Goal: Task Accomplishment & Management: Use online tool/utility

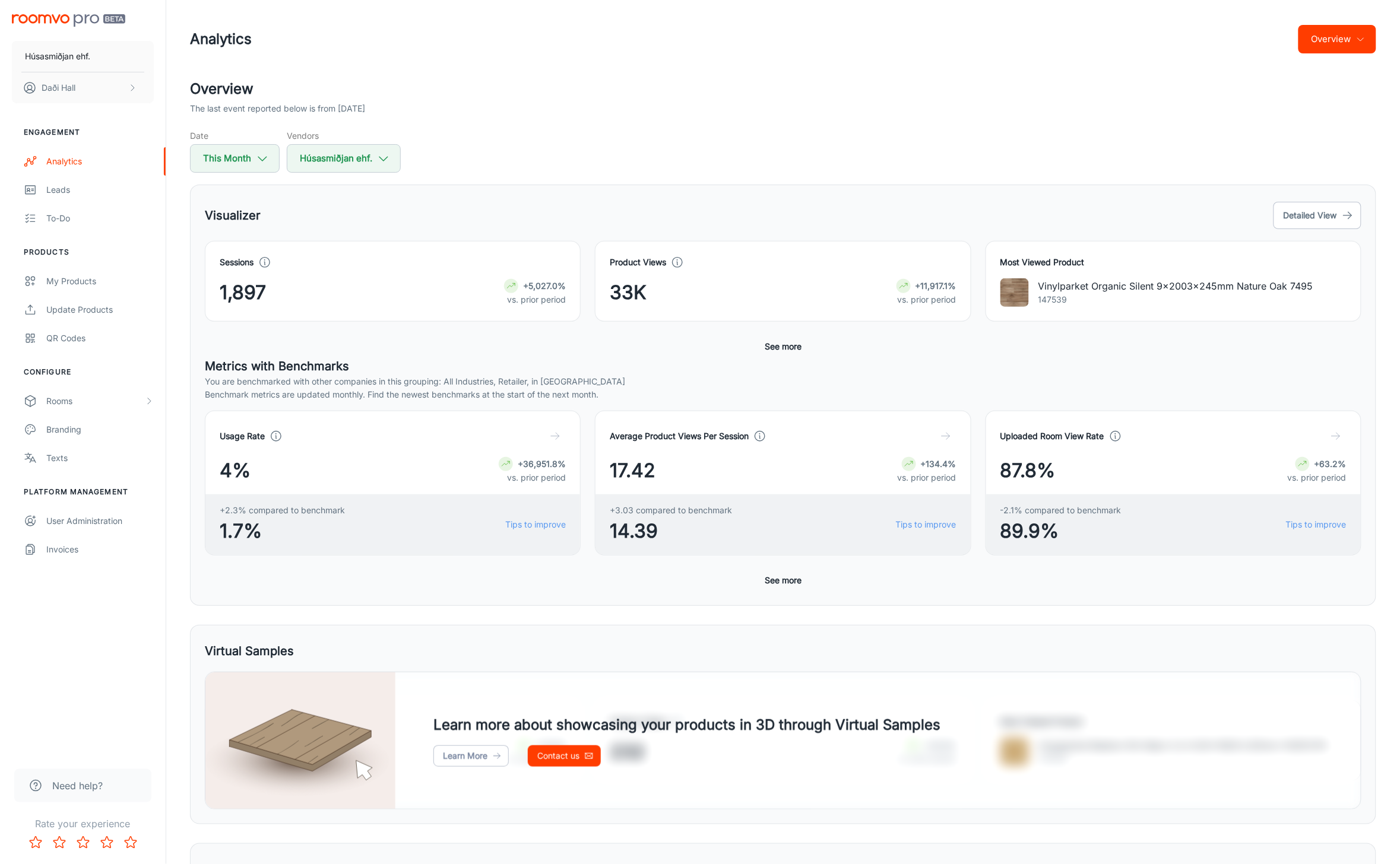
click at [1041, 286] on p "Vinylparket Organic Silent 9x2003x245mm Nature Oak 7495" at bounding box center [1175, 287] width 275 height 14
click at [1018, 292] on img at bounding box center [1014, 292] width 28 height 28
click at [1022, 265] on h4 "Most Viewed Product" at bounding box center [1173, 262] width 346 height 13
click at [35, 182] on link "Leads" at bounding box center [82, 189] width 165 height 28
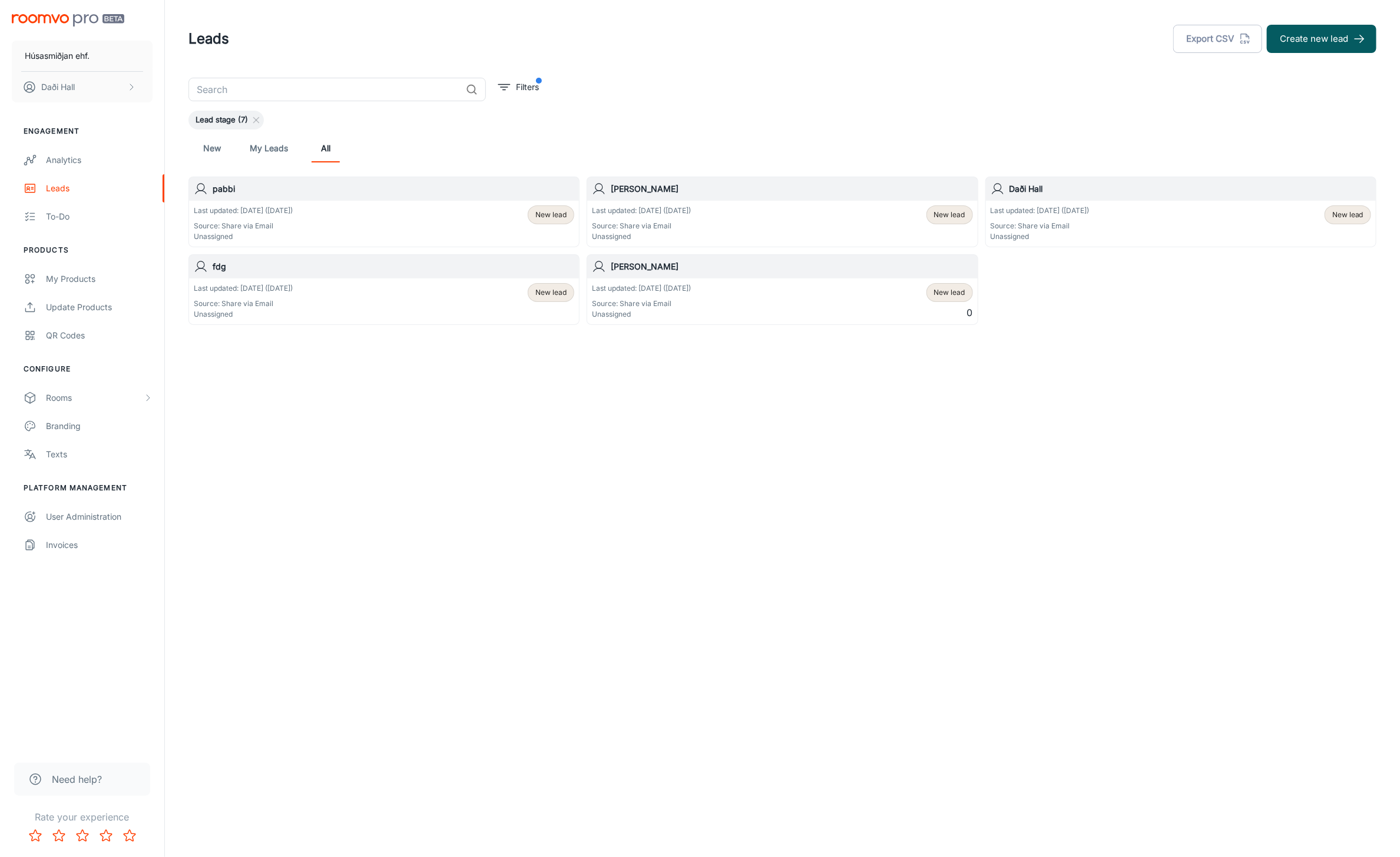
click at [293, 220] on div "Last updated: [DATE] ([DATE]) Source: Share via Email Unassigned" at bounding box center [243, 223] width 99 height 37
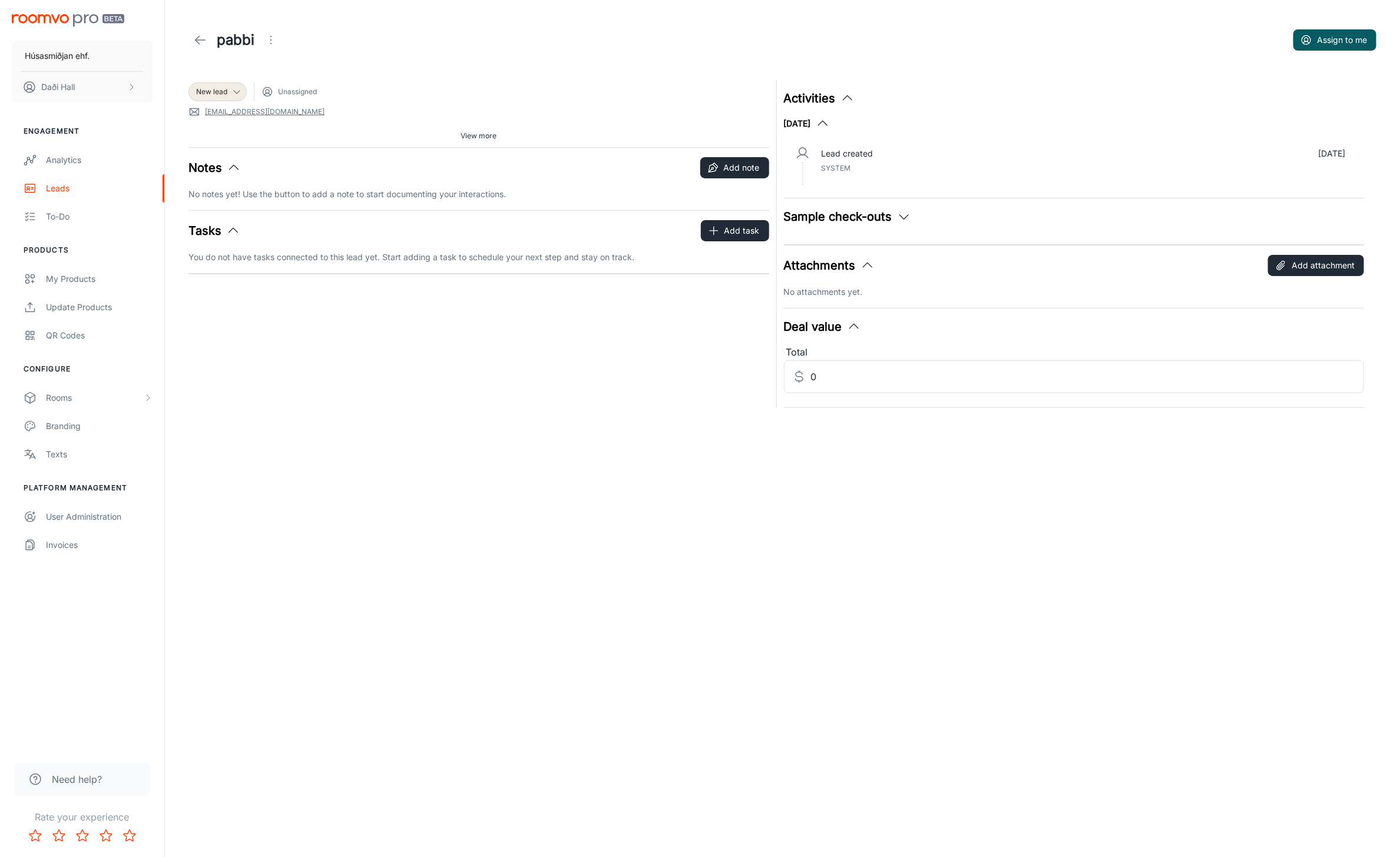
click at [904, 217] on icon "button" at bounding box center [904, 217] width 14 height 14
click at [848, 327] on icon "button" at bounding box center [854, 327] width 14 height 14
click at [848, 326] on icon "button" at bounding box center [854, 327] width 14 height 14
click at [486, 132] on span "View more" at bounding box center [478, 136] width 36 height 11
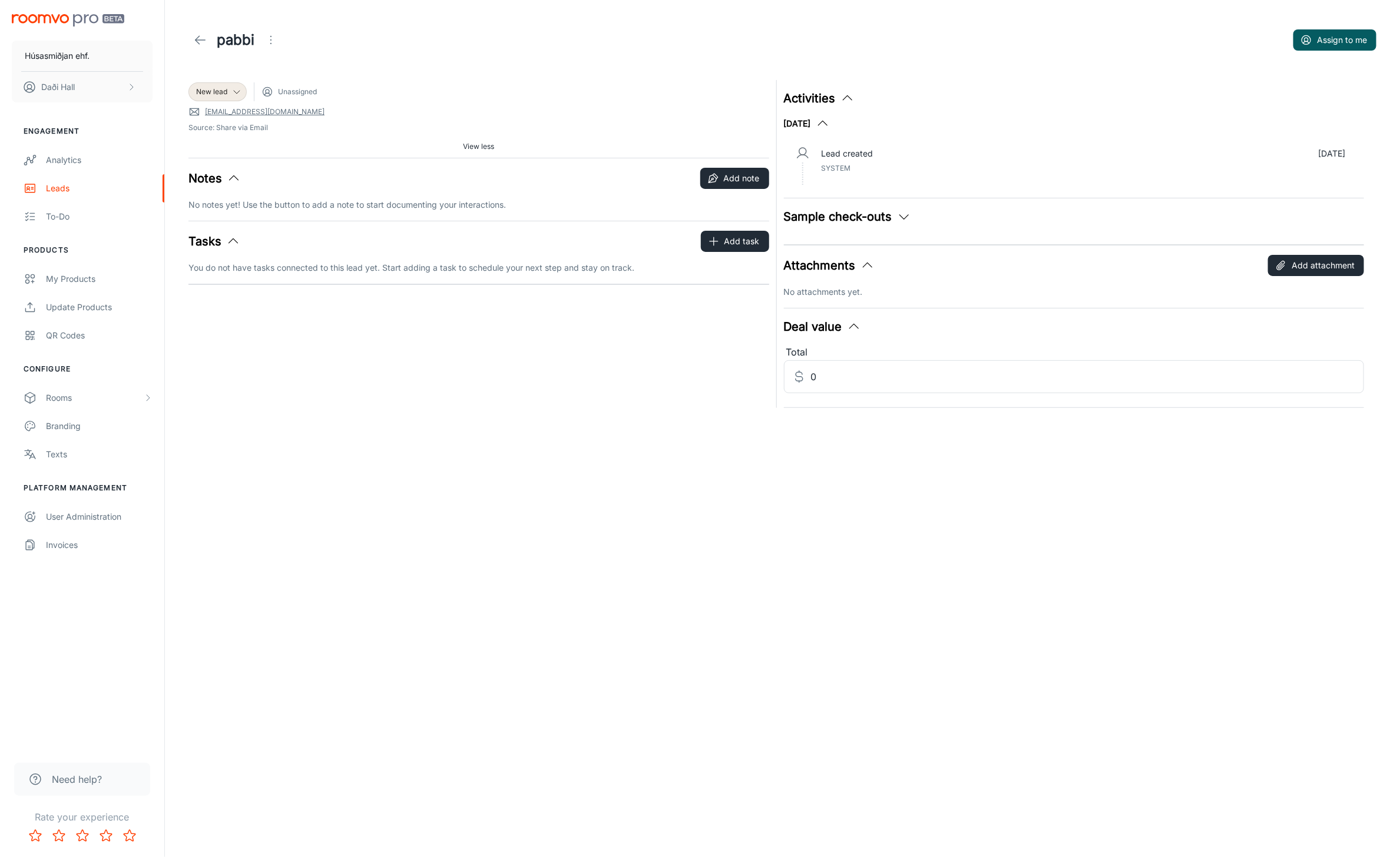
click at [224, 239] on button "Tasks" at bounding box center [214, 241] width 52 height 18
drag, startPoint x: 233, startPoint y: 243, endPoint x: 227, endPoint y: 204, distance: 39.5
click at [233, 241] on icon "button" at bounding box center [233, 241] width 14 height 14
click at [227, 193] on div "Notes Add note No notes yet! Use the button to add a note to start documenting …" at bounding box center [478, 189] width 581 height 44
click at [230, 184] on icon "button" at bounding box center [234, 178] width 14 height 14
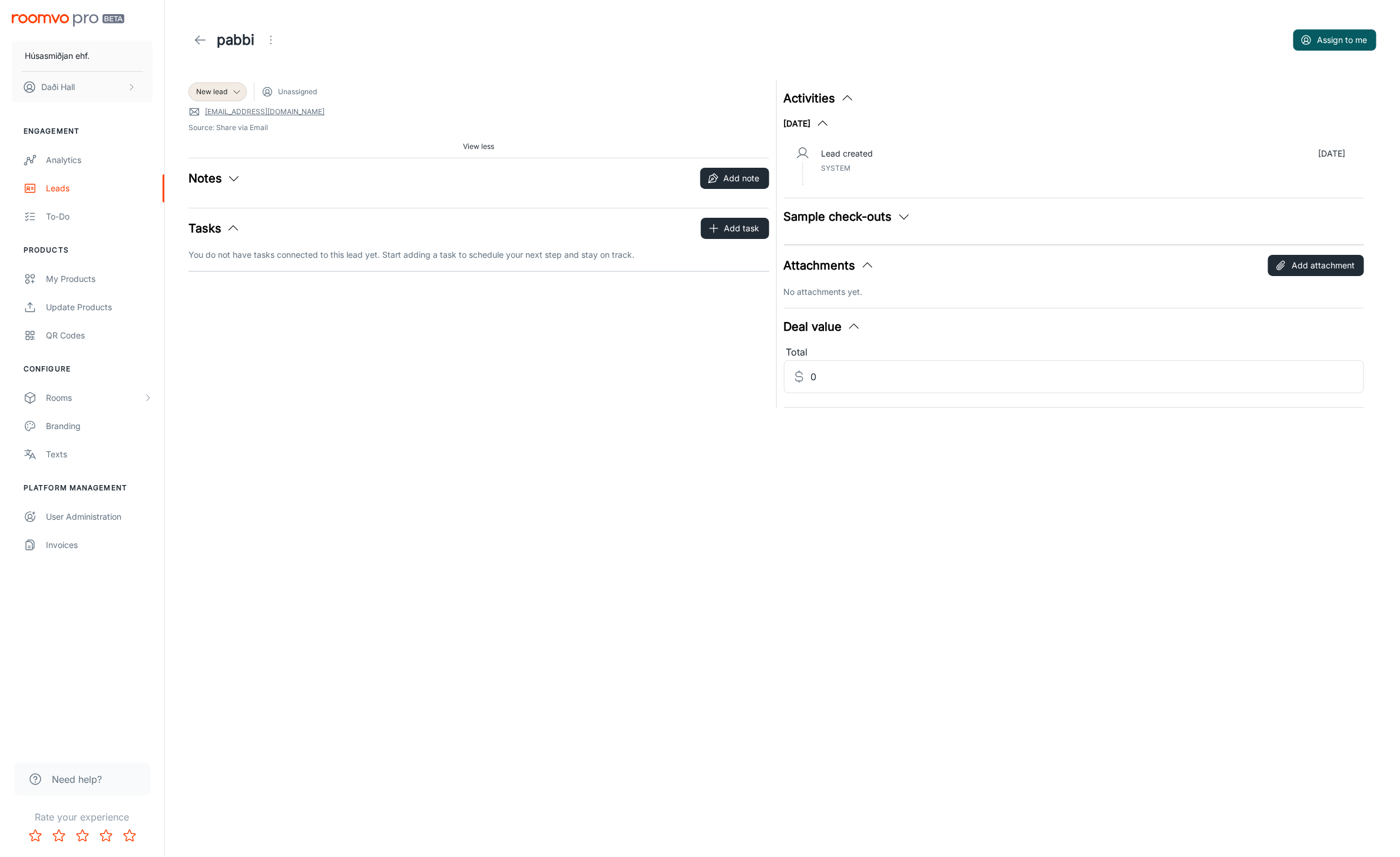
click at [231, 180] on icon "button" at bounding box center [234, 178] width 14 height 14
click at [195, 39] on icon at bounding box center [201, 40] width 14 height 14
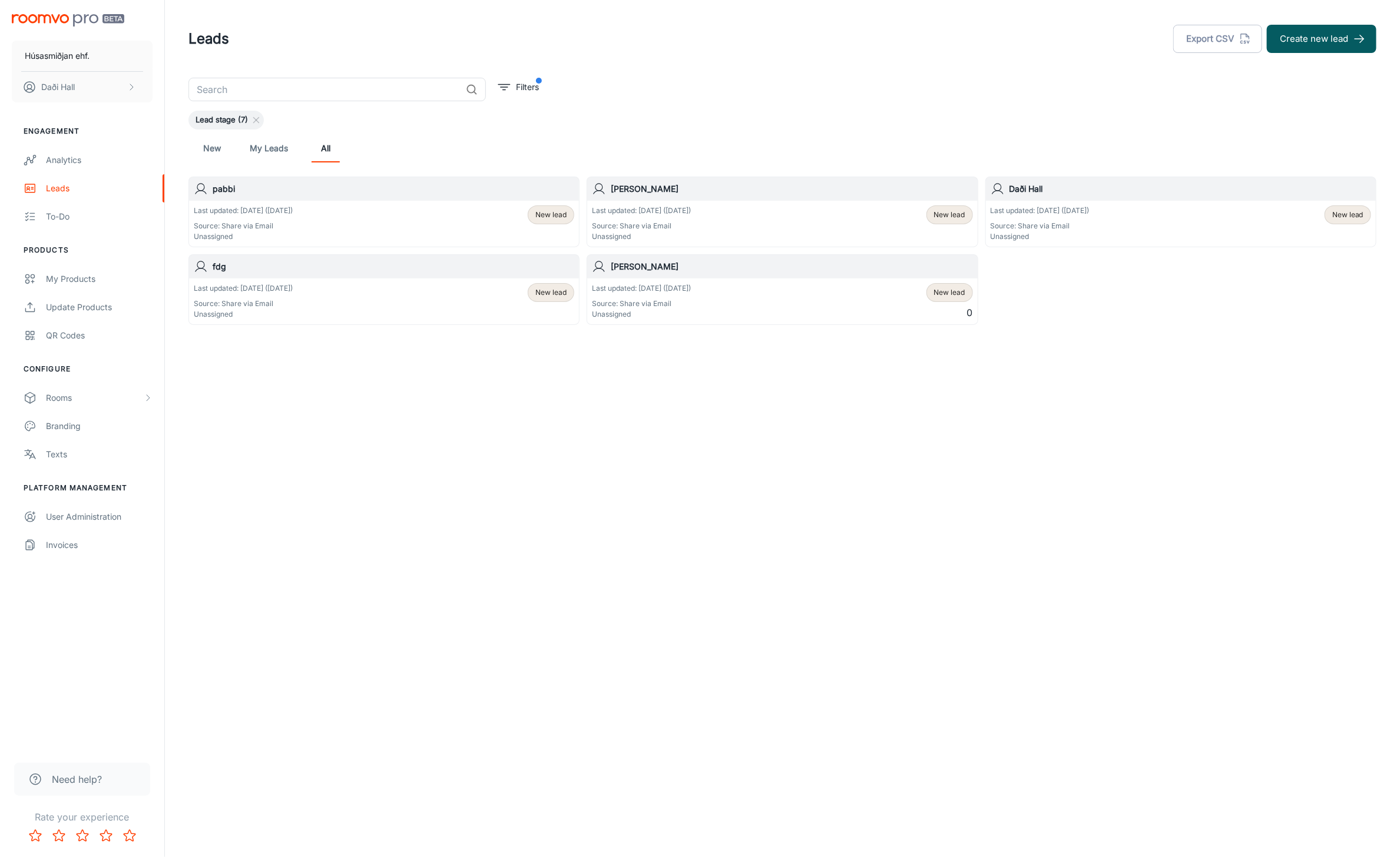
click at [715, 212] on div "Last updated: [DATE] ([DATE]) Source: Share via Email Unassigned New lead" at bounding box center [782, 223] width 380 height 37
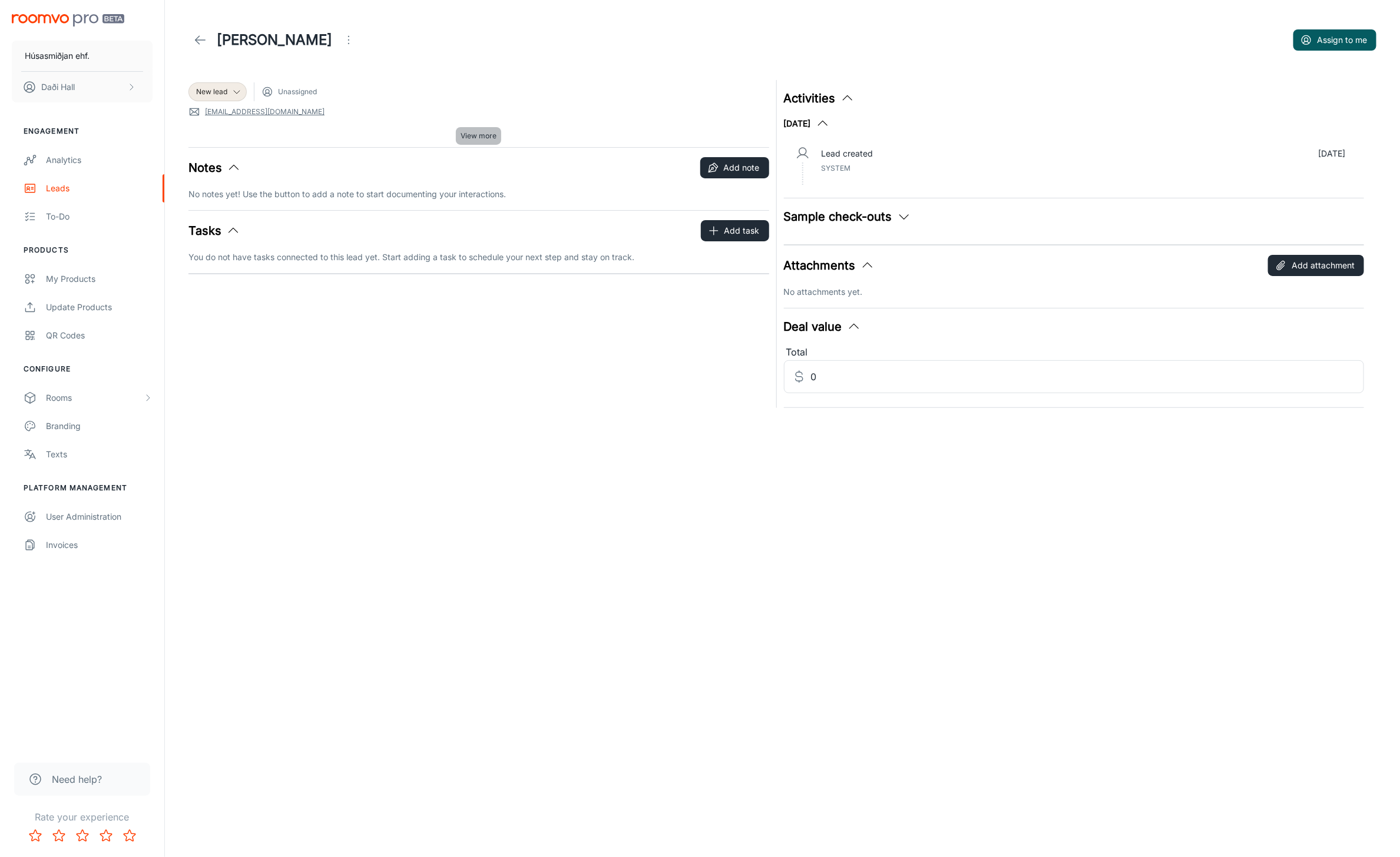
click at [489, 140] on span "View more" at bounding box center [478, 136] width 36 height 11
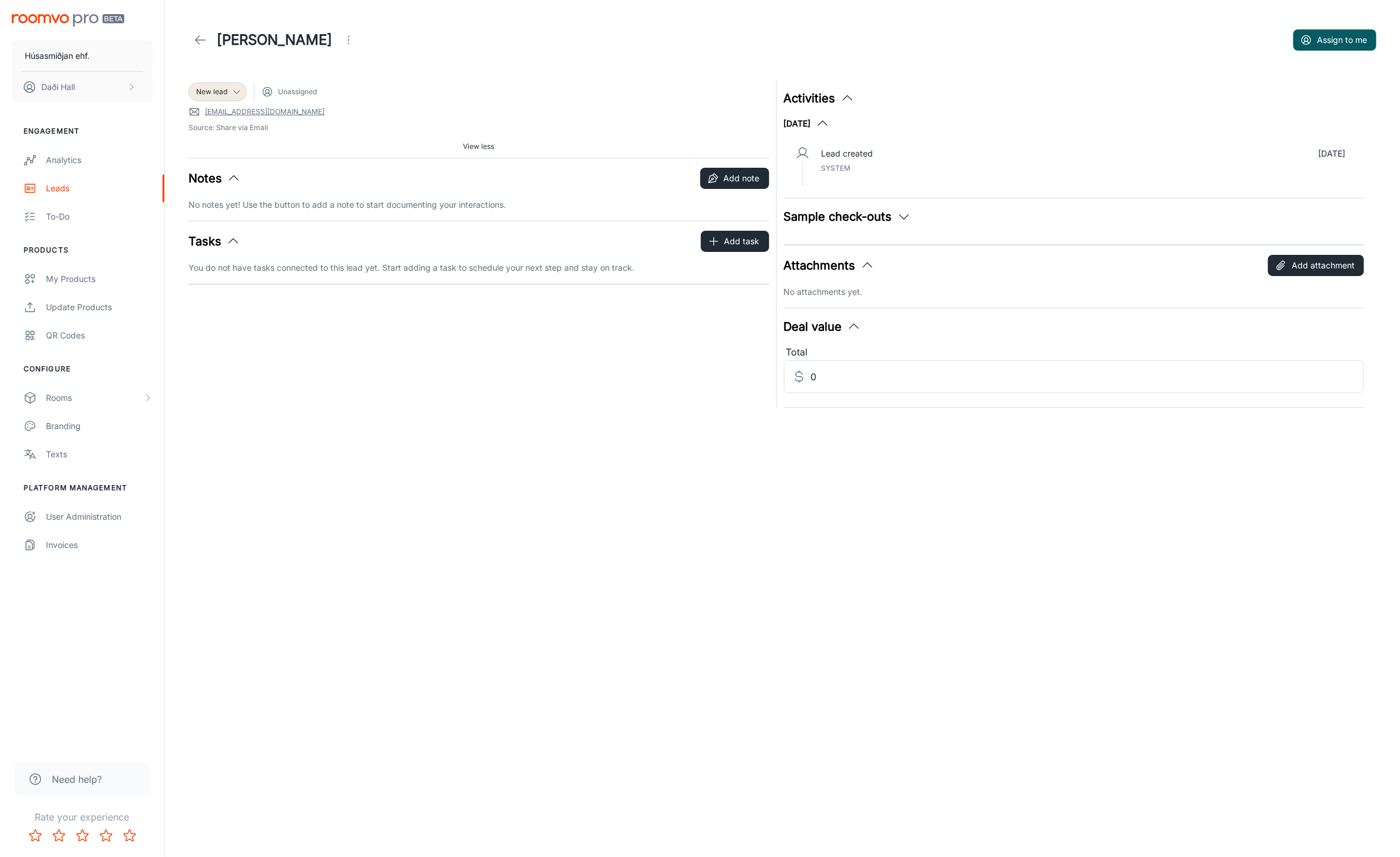
click at [483, 142] on span "View less" at bounding box center [478, 146] width 32 height 11
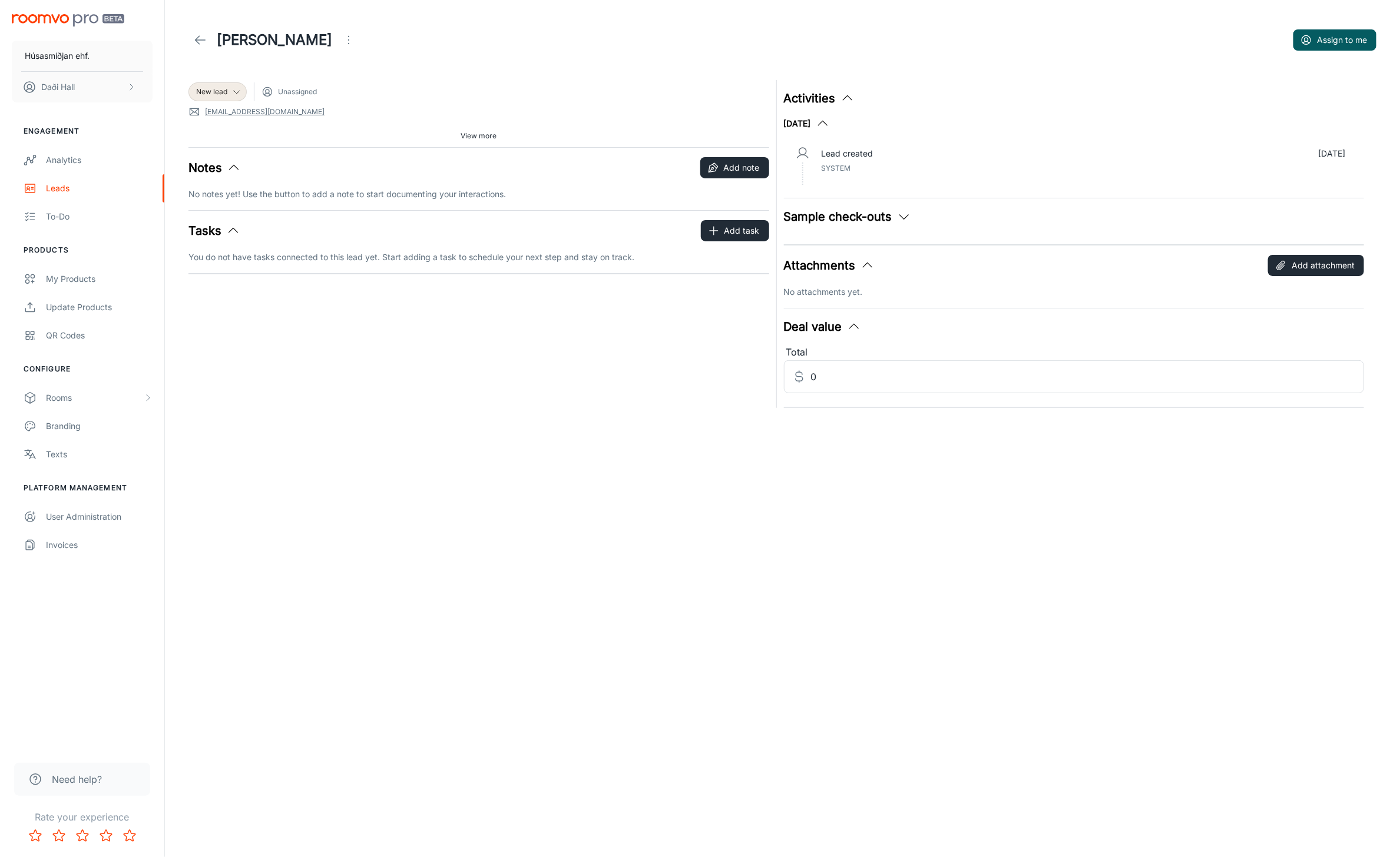
click at [52, 29] on div "Húsasmiðjan ehf. [GEOGRAPHIC_DATA]" at bounding box center [82, 56] width 164 height 112
click at [48, 21] on img "scrollable content" at bounding box center [67, 20] width 112 height 12
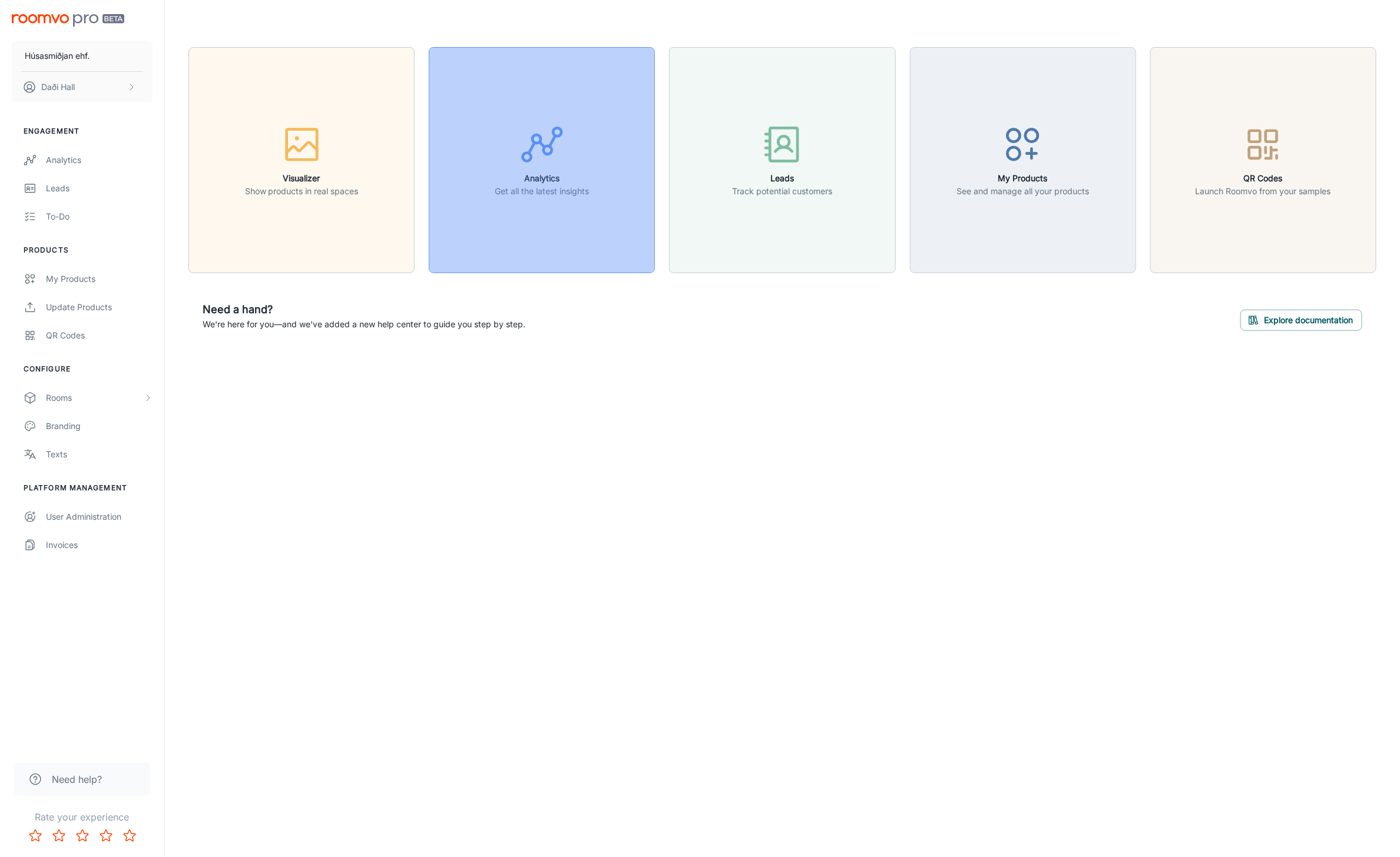
click at [529, 140] on icon "button" at bounding box center [542, 145] width 44 height 44
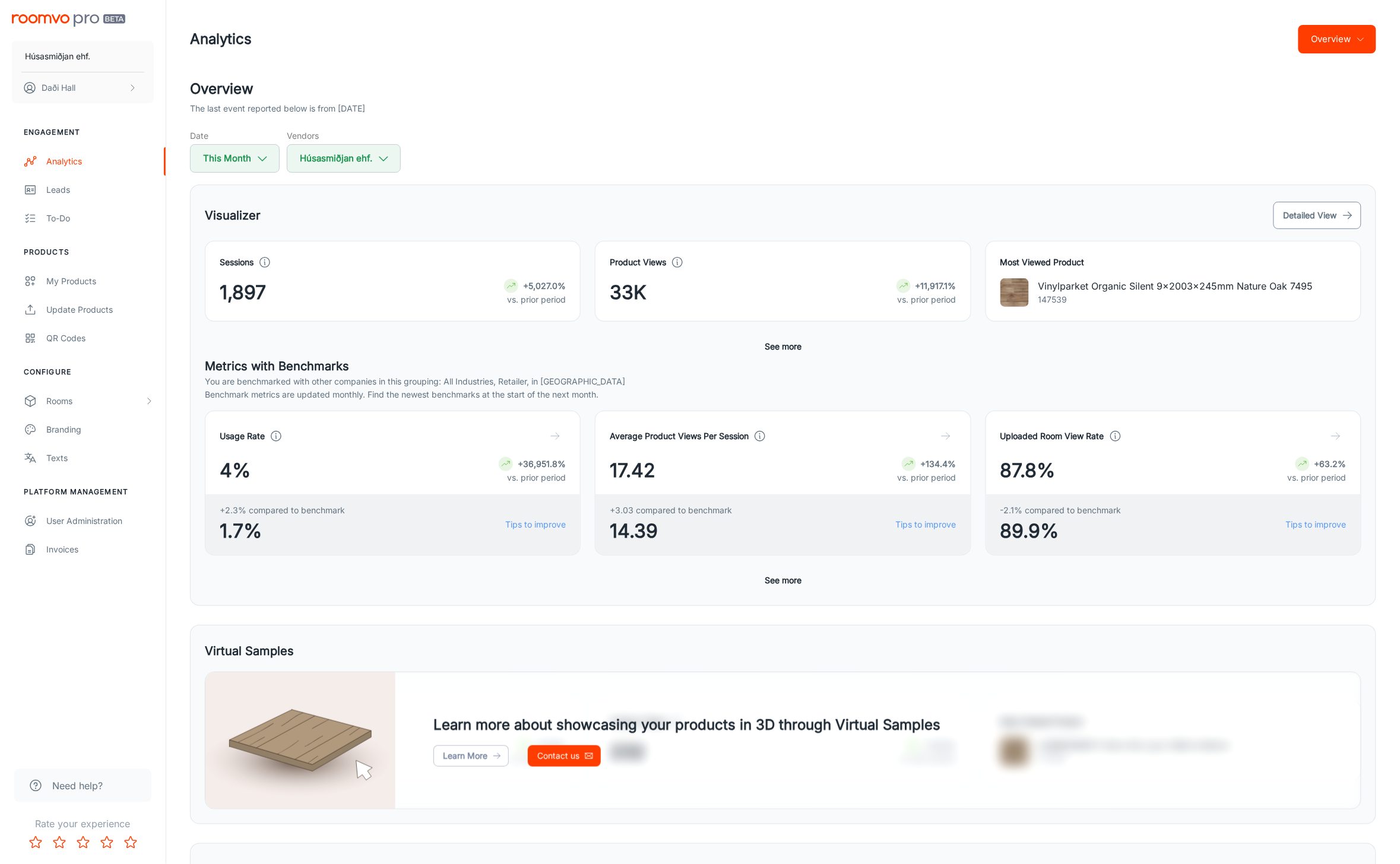
click at [1324, 212] on button "Detailed View" at bounding box center [1318, 216] width 88 height 27
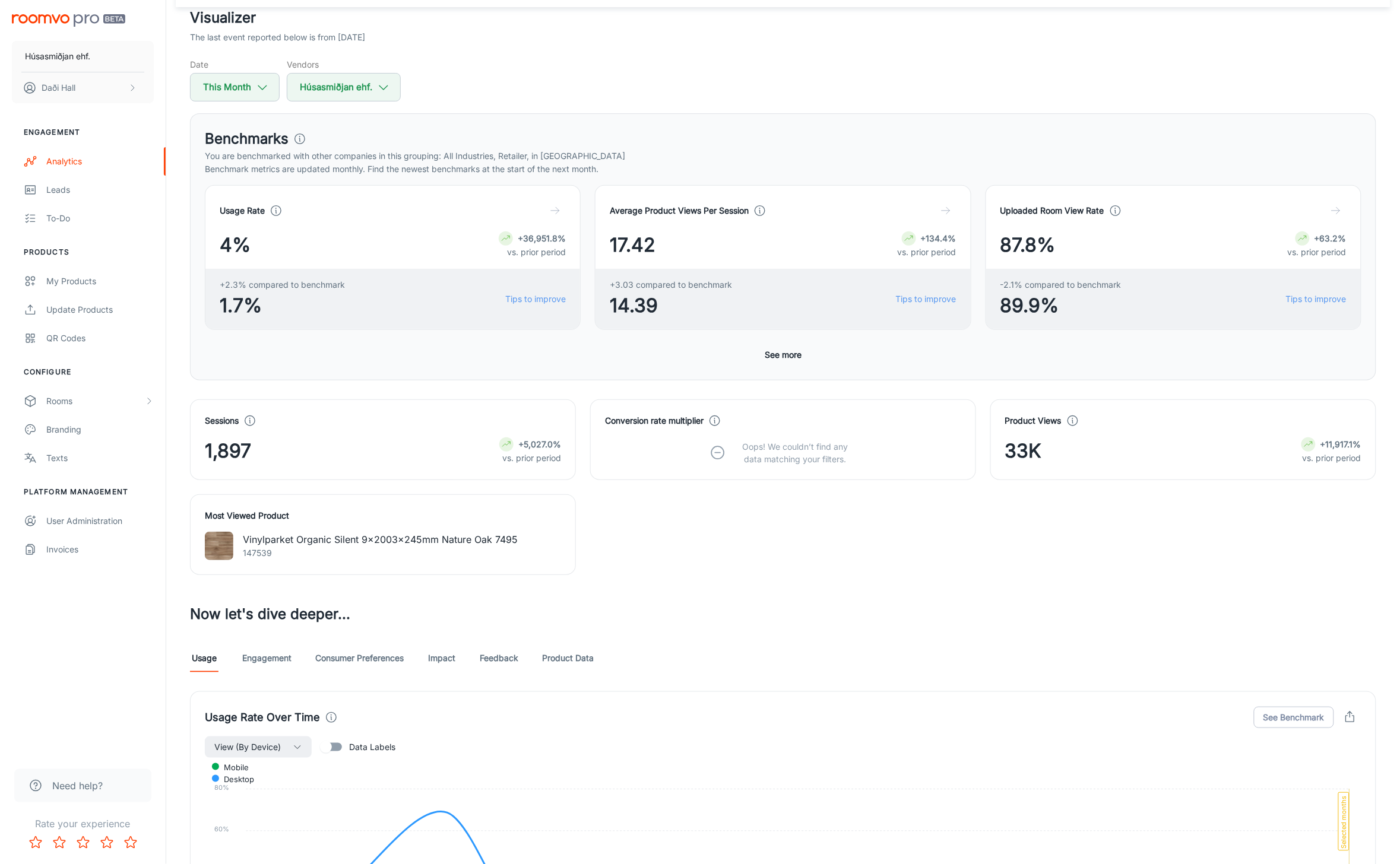
scroll to position [222, 0]
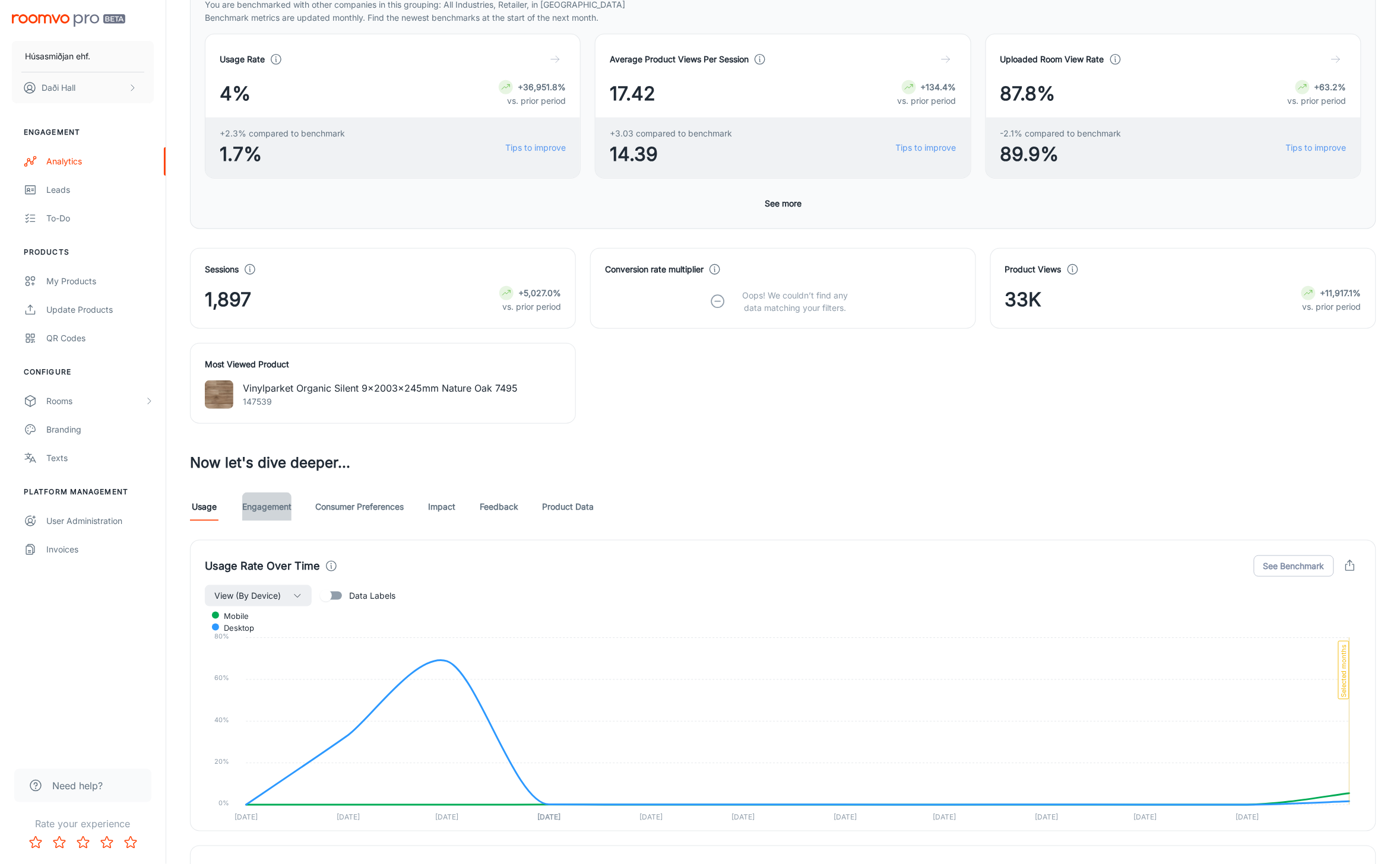
click at [270, 510] on link "Engagement" at bounding box center [267, 507] width 49 height 28
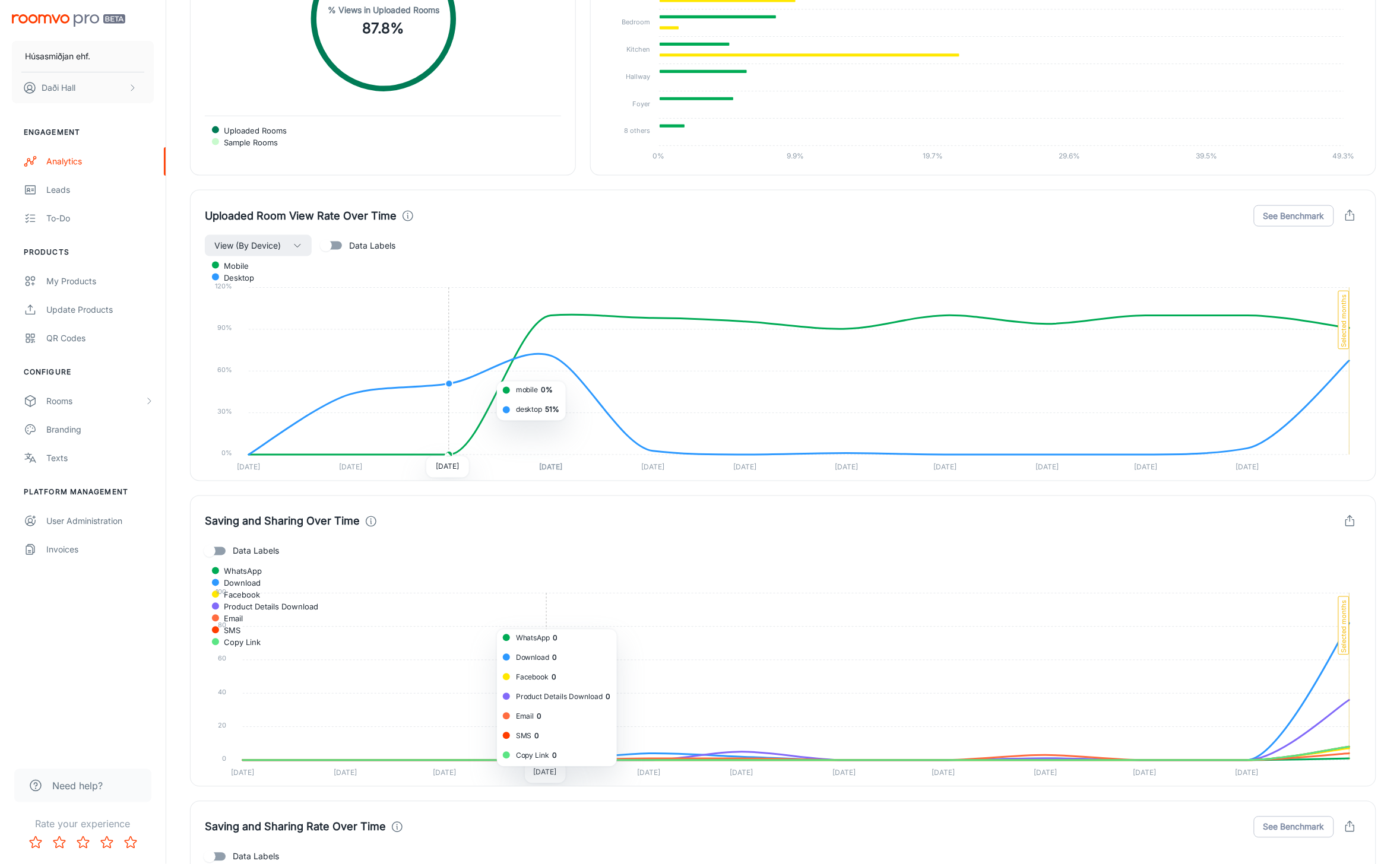
scroll to position [2671, 0]
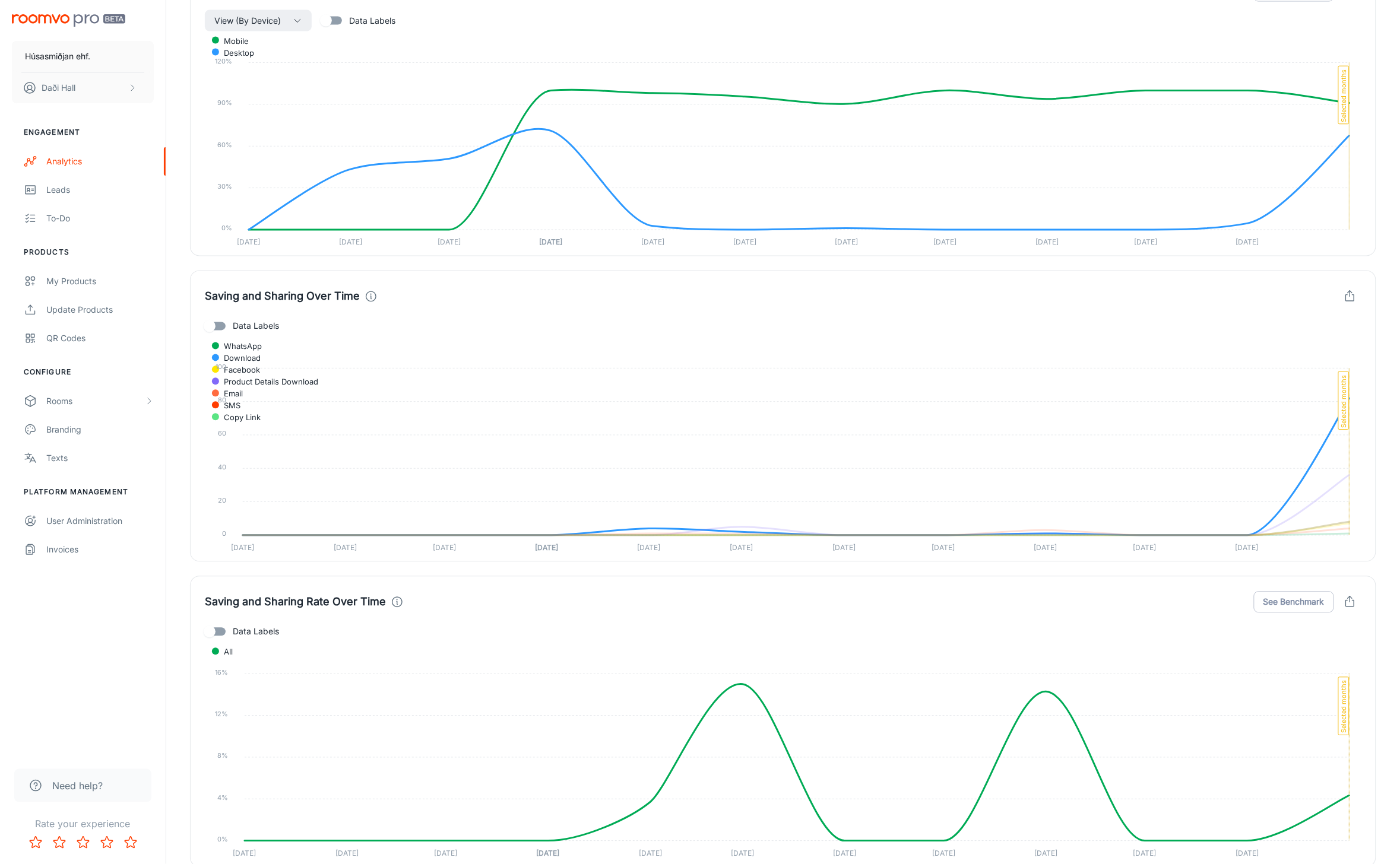
click at [261, 353] on span "Download" at bounding box center [238, 358] width 45 height 11
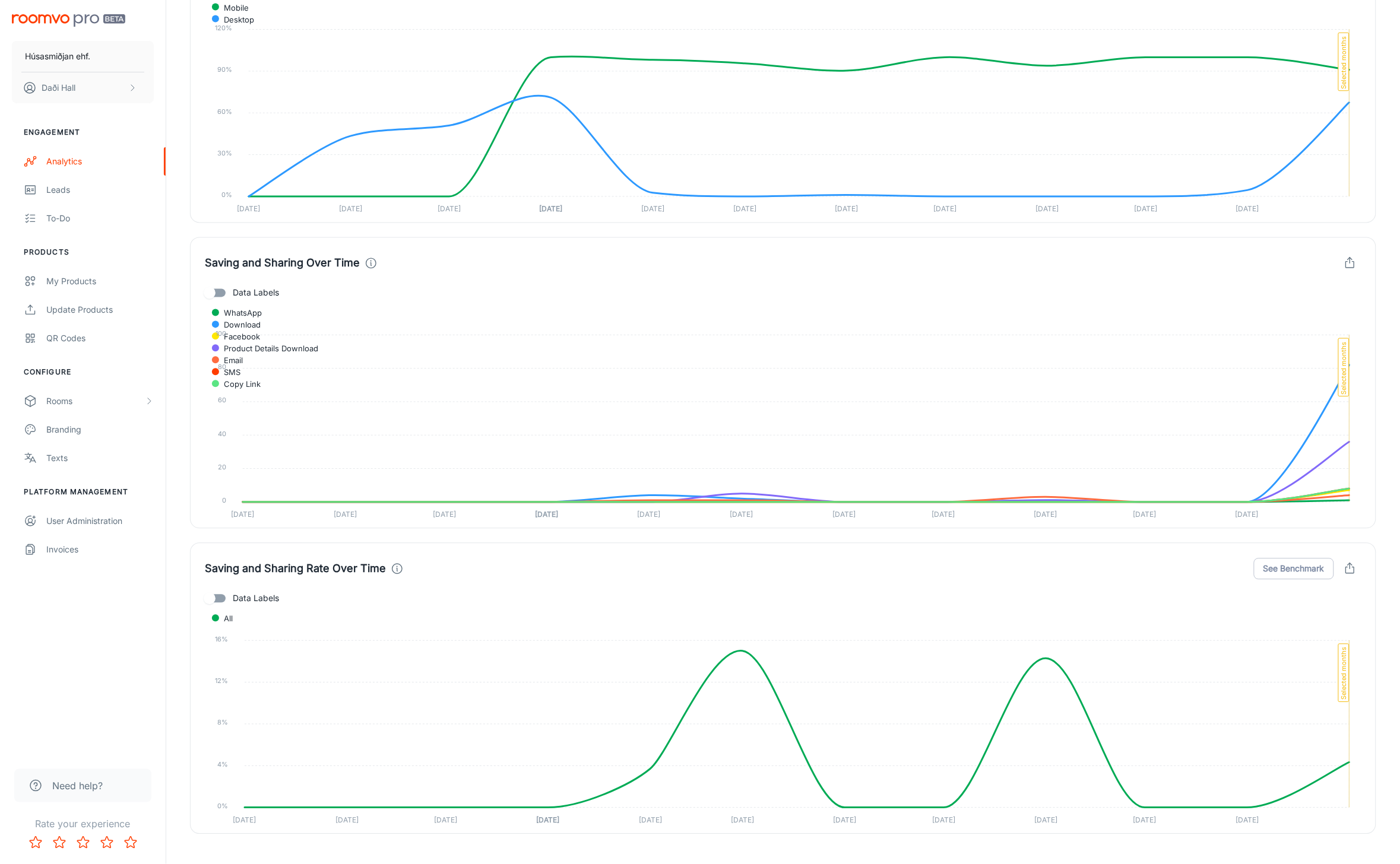
scroll to position [2679, 0]
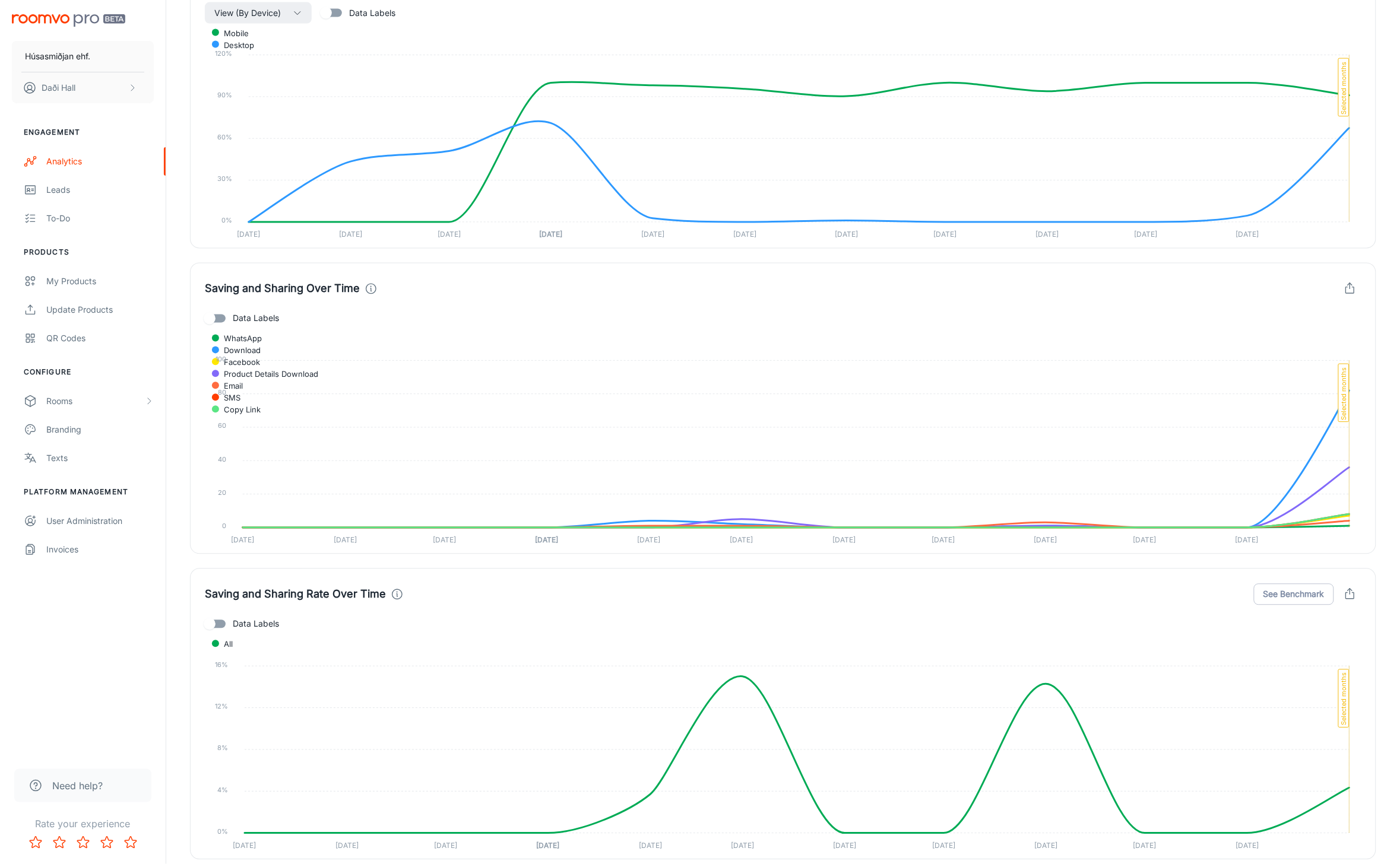
click at [81, 15] on img "scrollable content" at bounding box center [68, 20] width 113 height 12
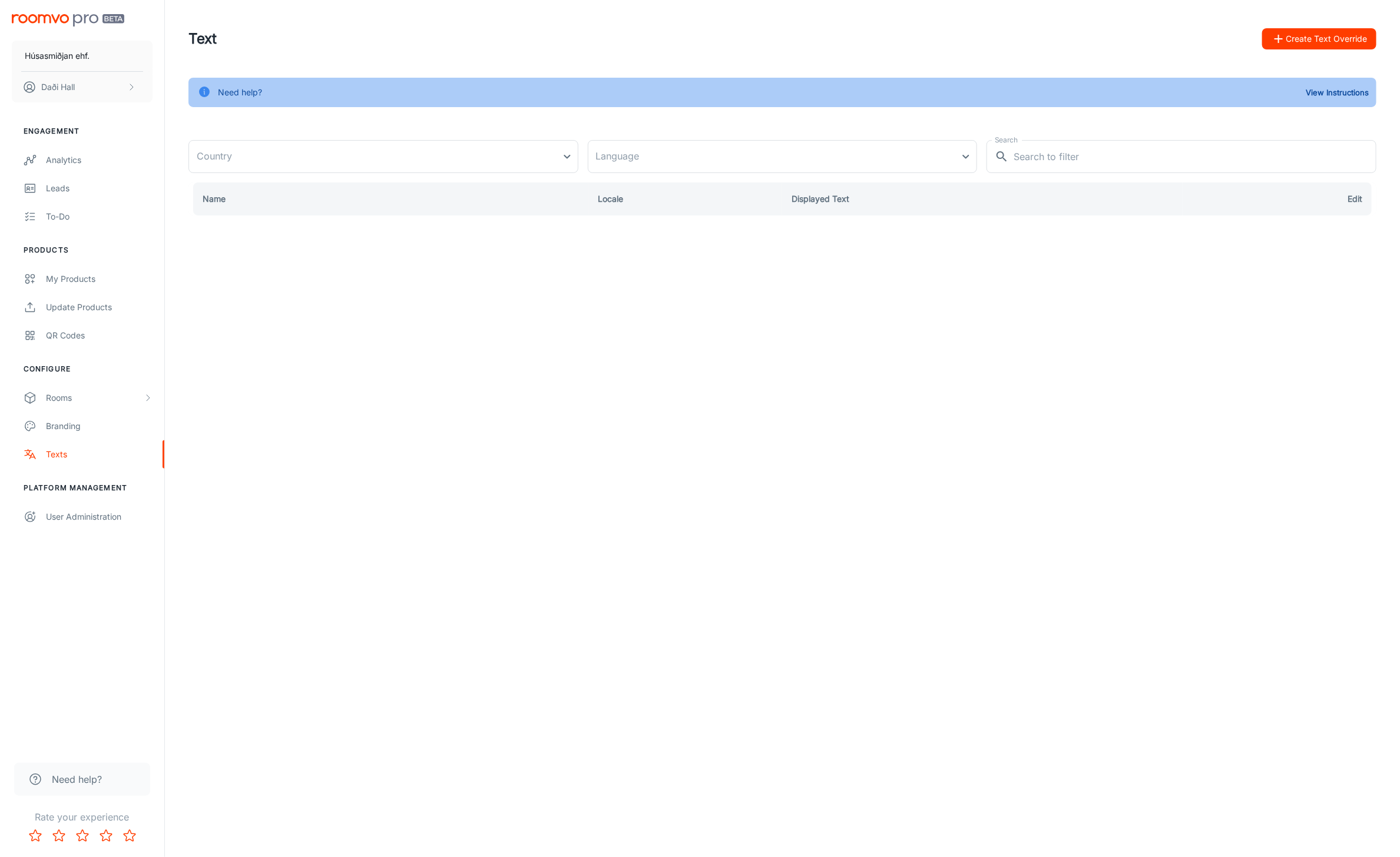
type input "[GEOGRAPHIC_DATA]"
type input "en-us"
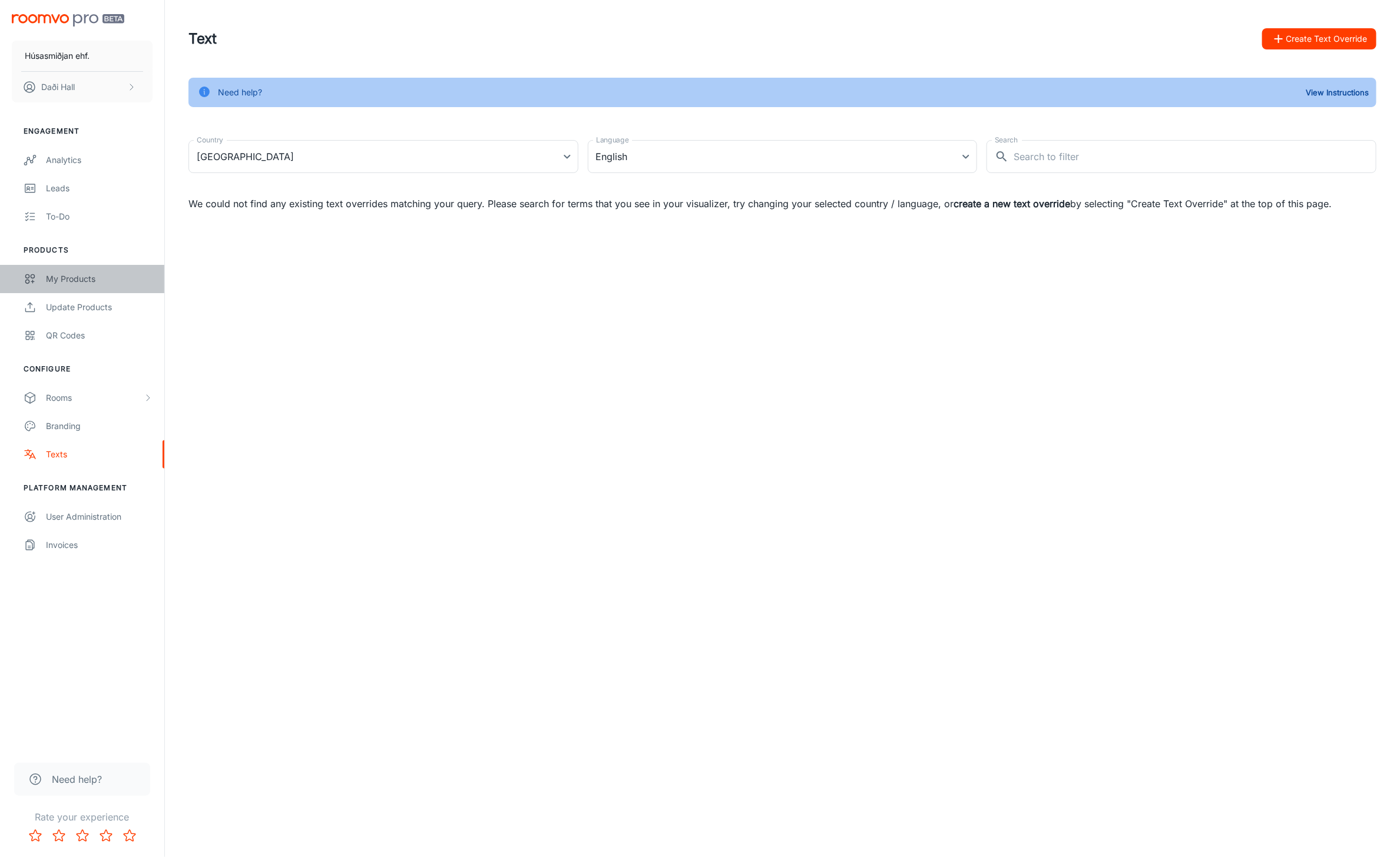
click at [74, 280] on div "My Products" at bounding box center [99, 279] width 107 height 13
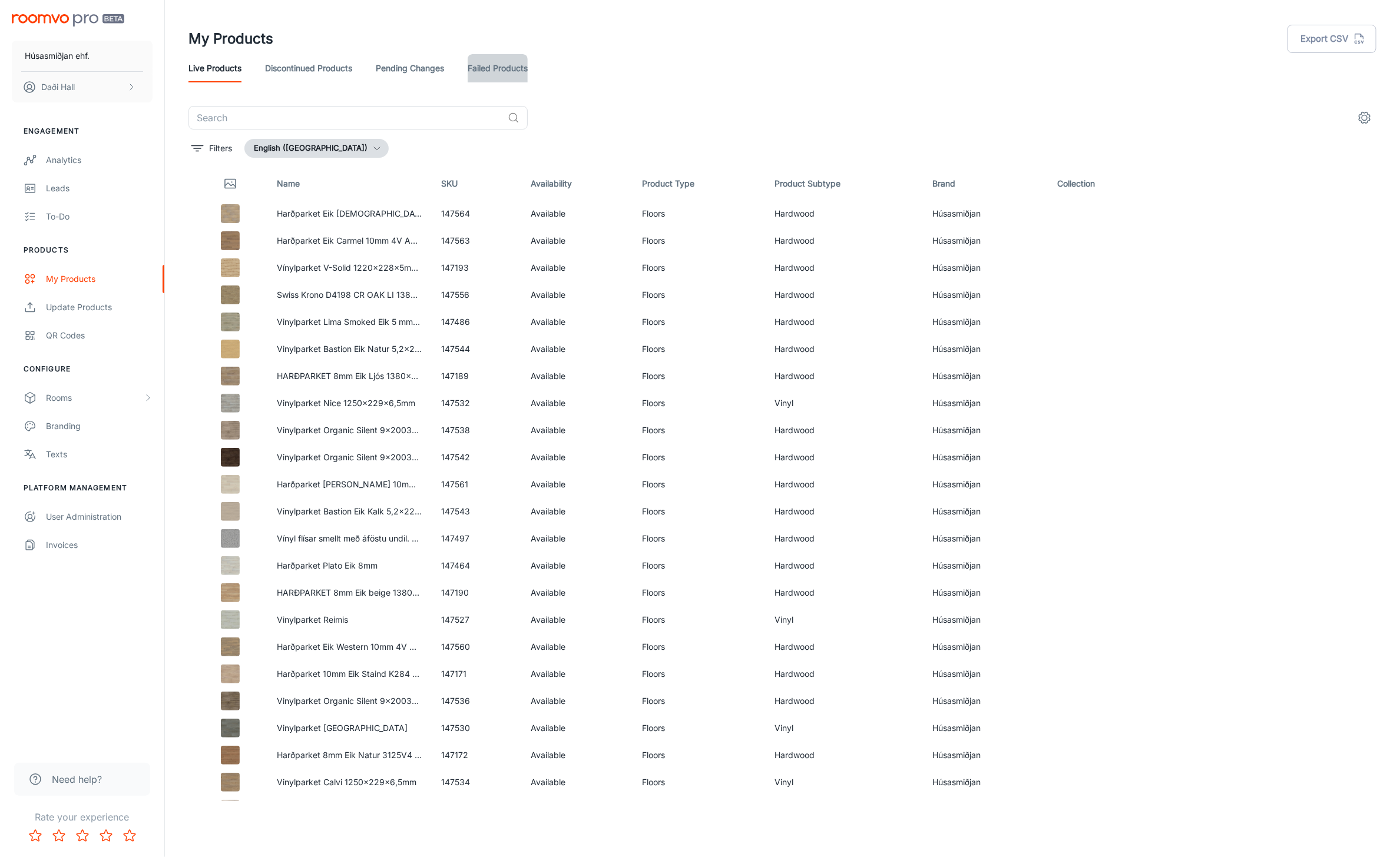
click at [483, 74] on link "Failed Products" at bounding box center [498, 68] width 60 height 28
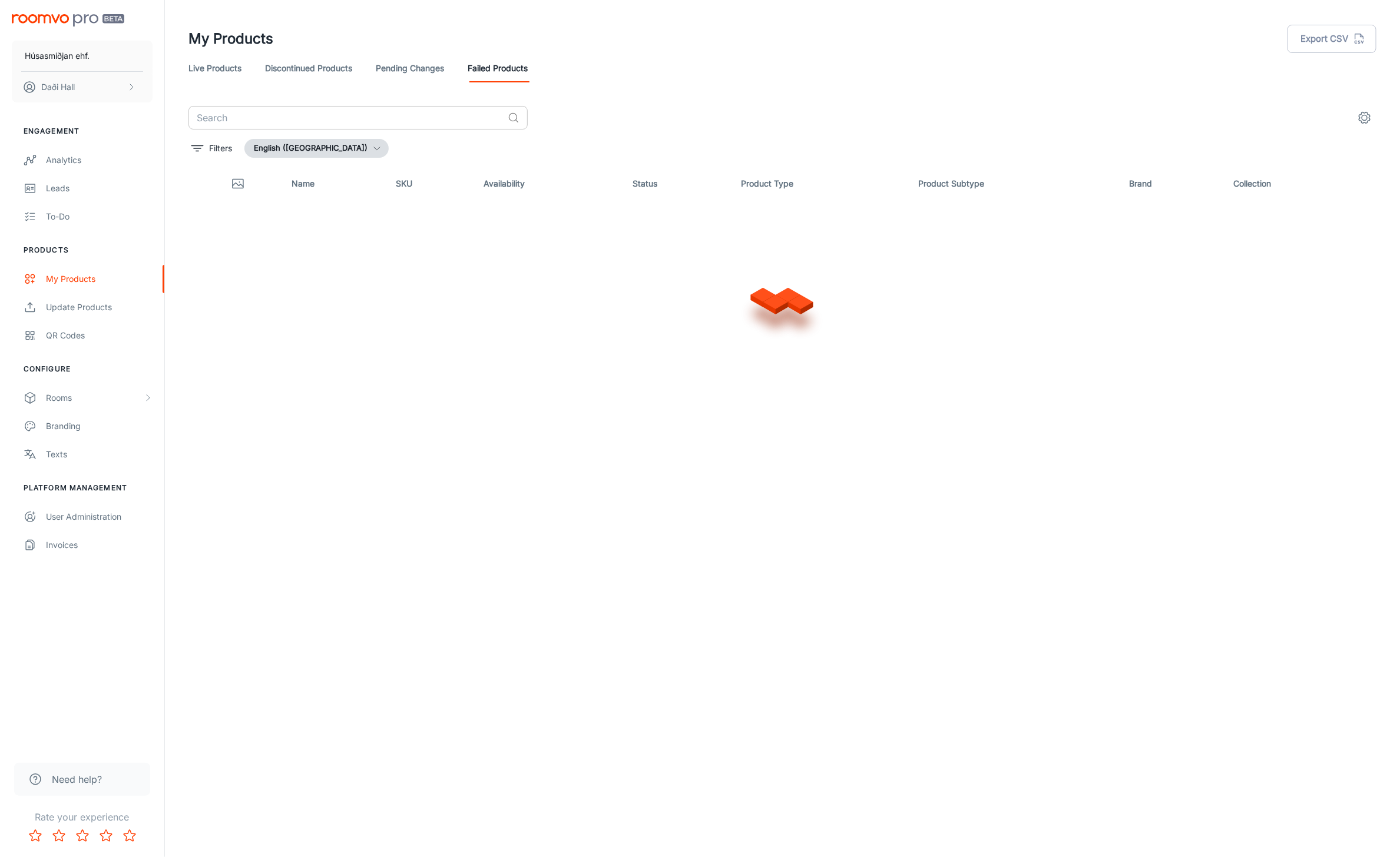
click at [396, 117] on input "text" at bounding box center [345, 117] width 314 height 24
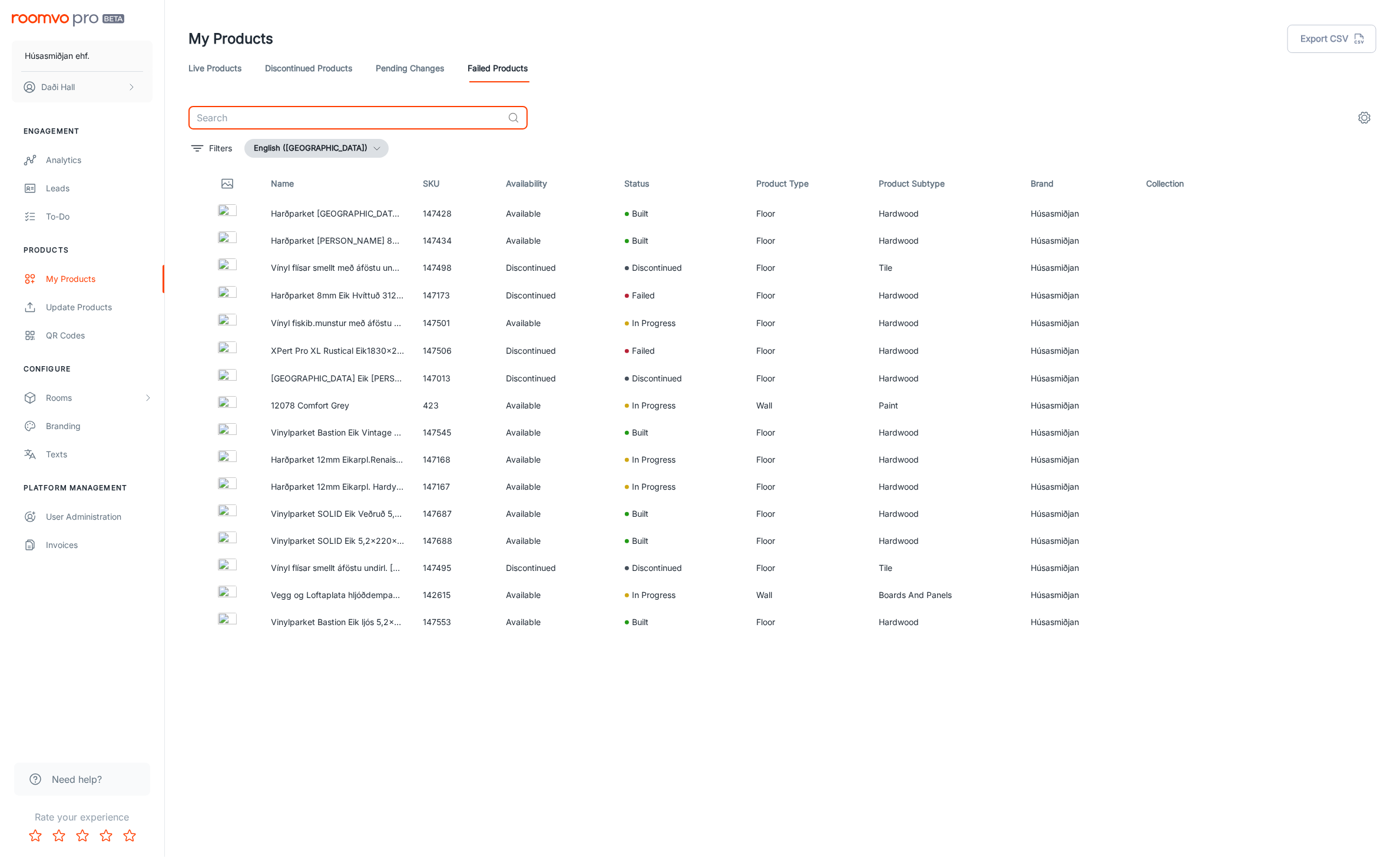
paste input "147434"
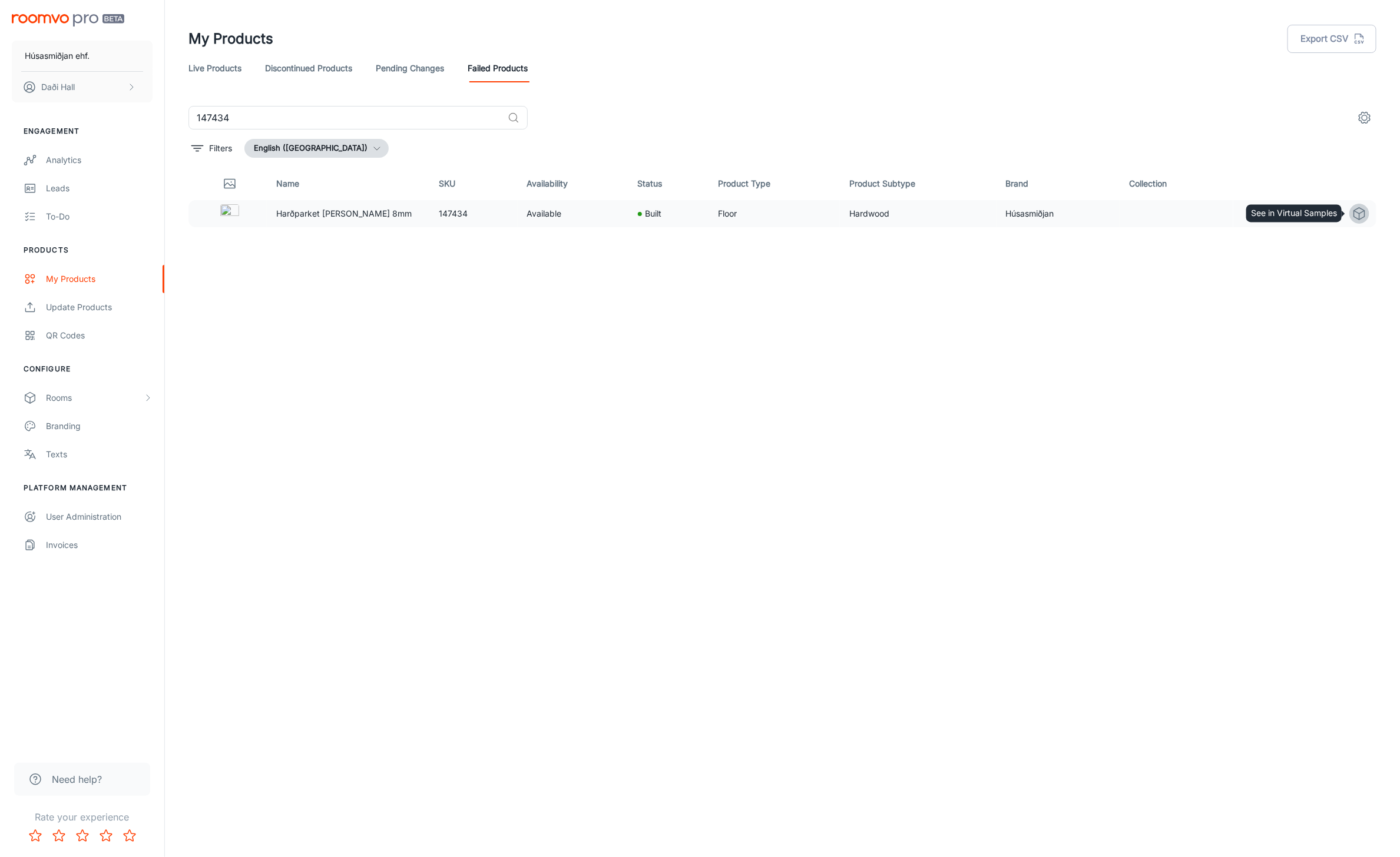
click at [1358, 216] on icon "See in Virtual Samples" at bounding box center [1359, 214] width 14 height 14
click at [1356, 213] on icon "See in Virtual Samples" at bounding box center [1359, 214] width 14 height 14
click at [1331, 213] on circle "See in Visualizer" at bounding box center [1332, 213] width 5 height 5
click at [213, 113] on input "147434" at bounding box center [345, 117] width 314 height 24
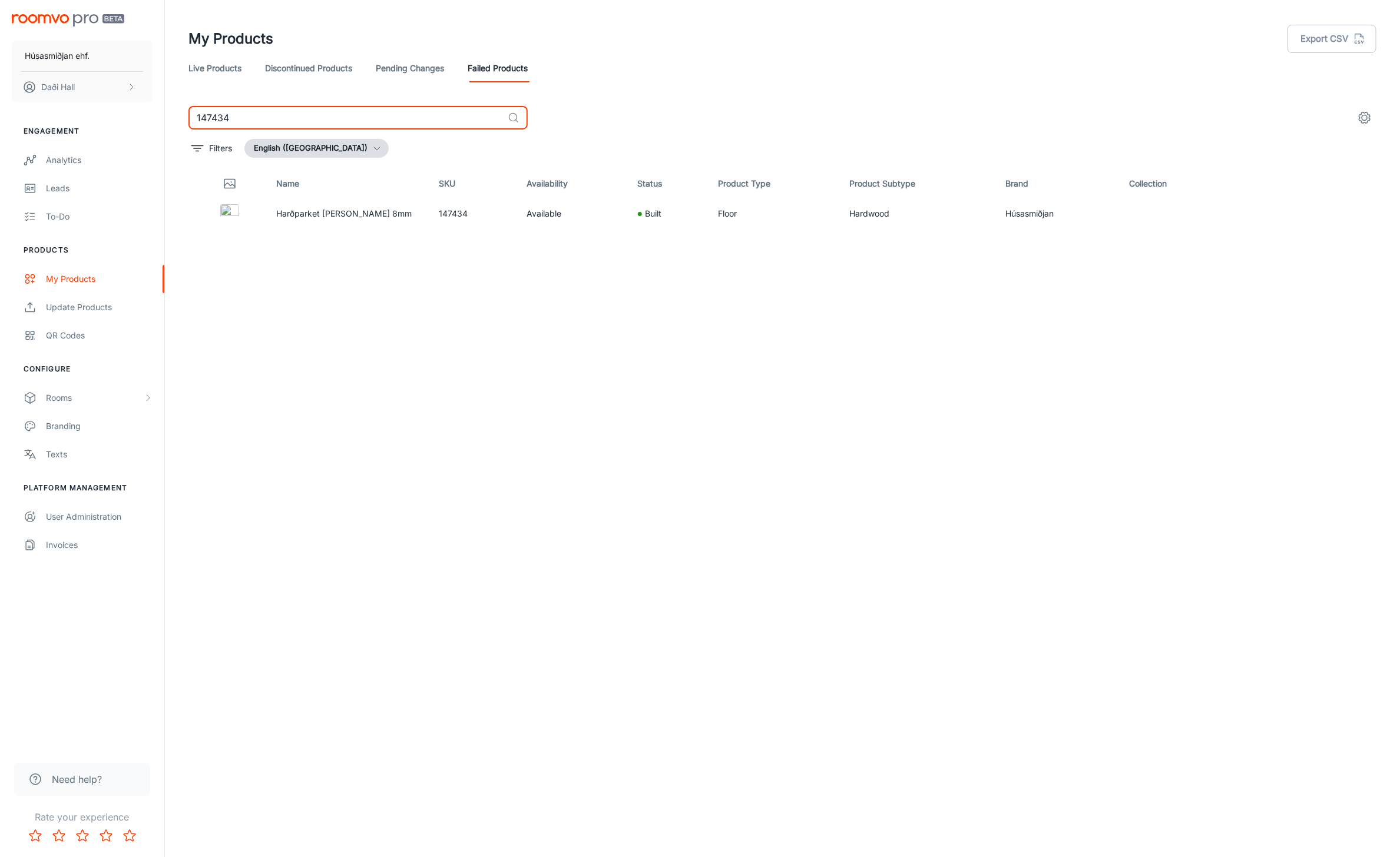
click at [213, 113] on input "147434" at bounding box center [345, 117] width 314 height 24
paste input "687"
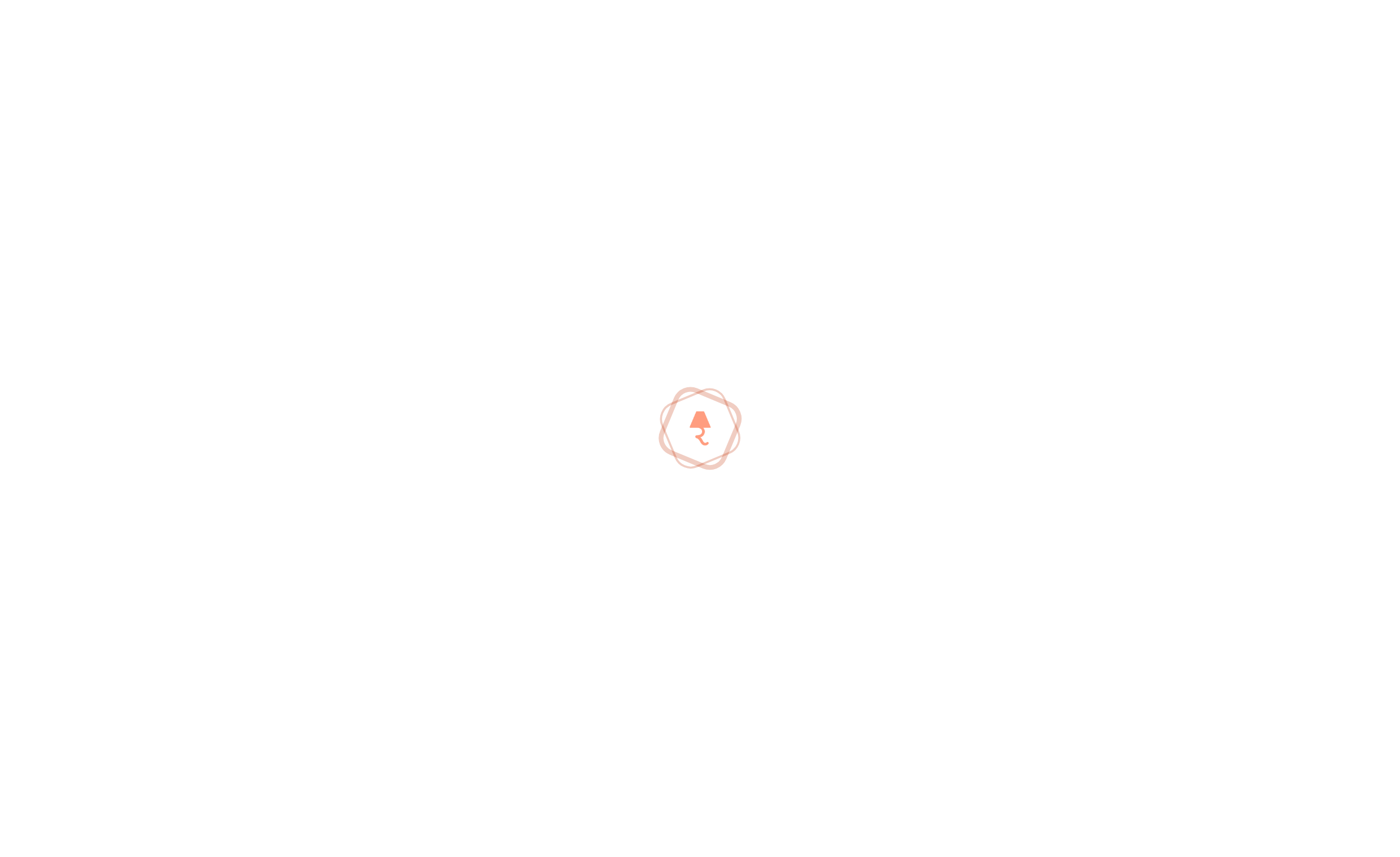
type input "147687"
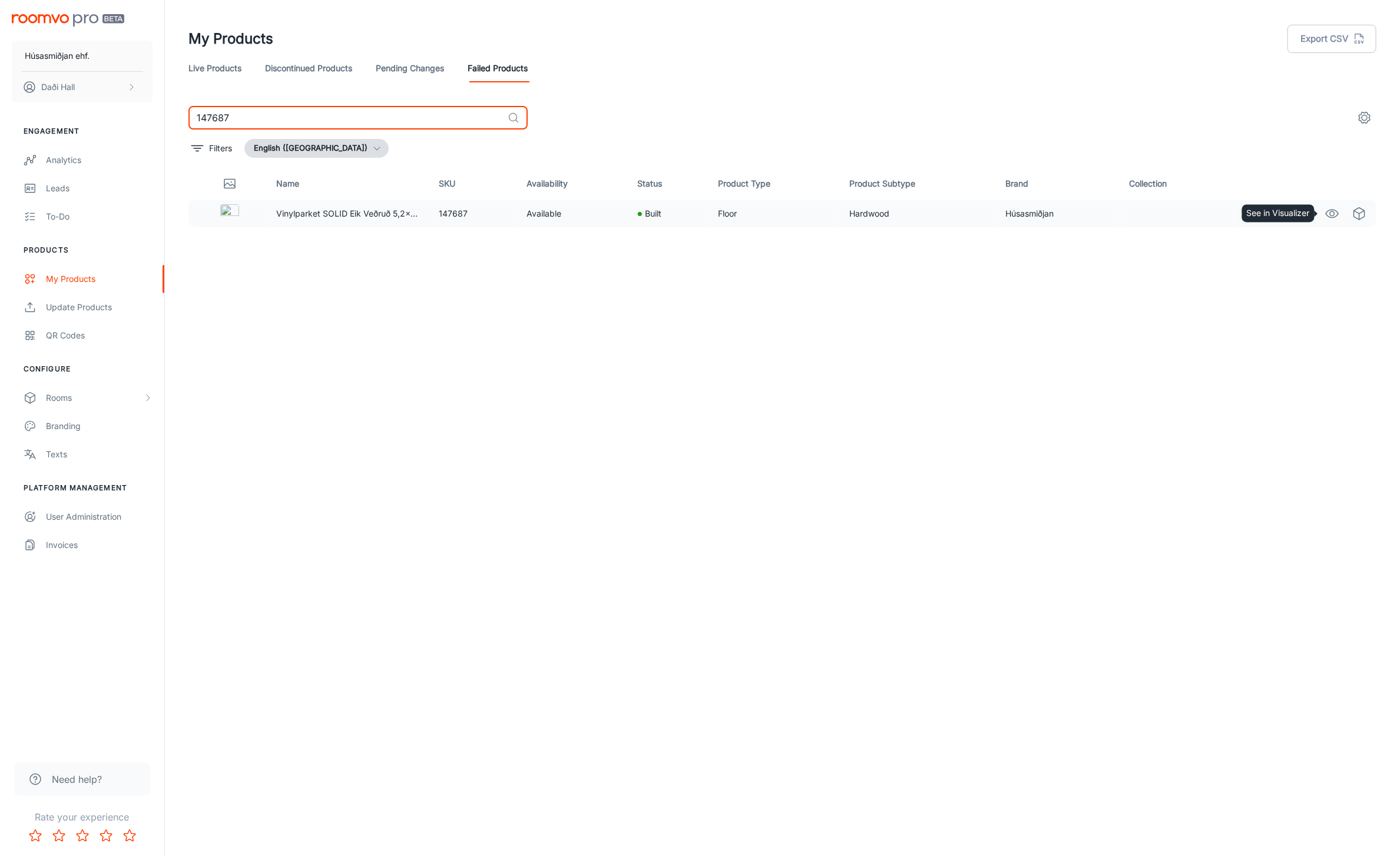
click at [1335, 213] on icon "See in Visualizer" at bounding box center [1332, 214] width 14 height 14
